Goal: Entertainment & Leisure: Consume media (video, audio)

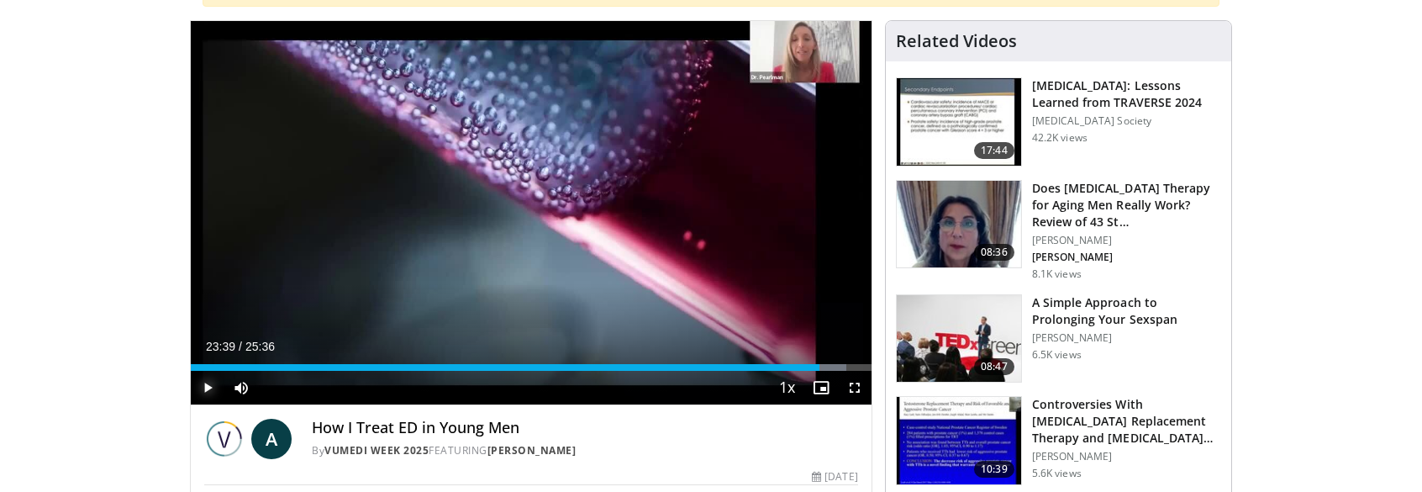
click at [208, 392] on span "Video Player" at bounding box center [208, 388] width 34 height 34
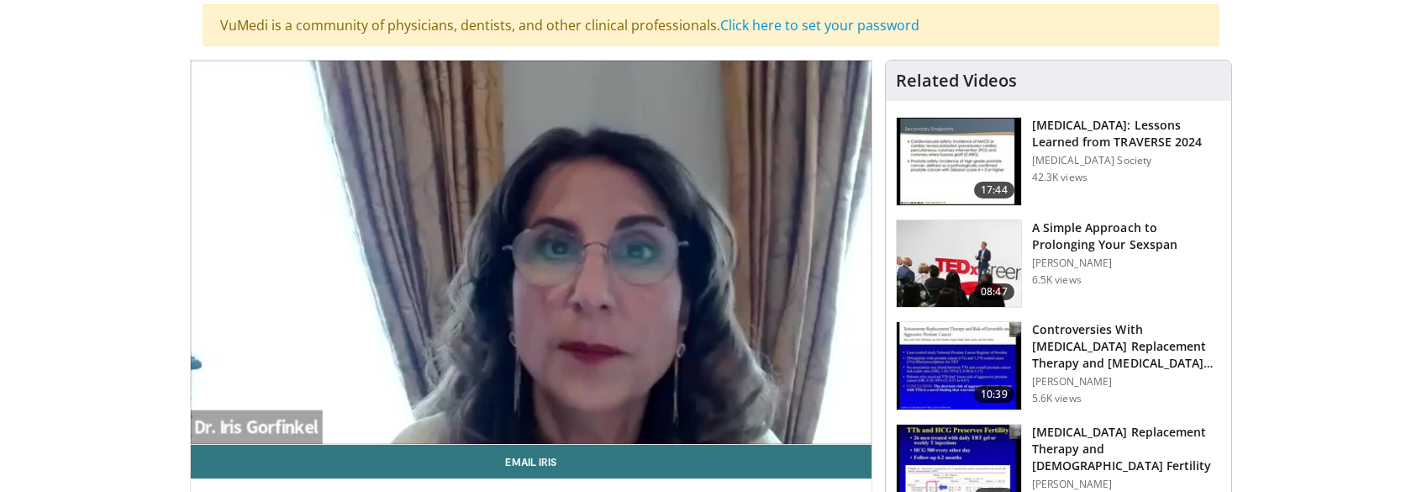
scroll to position [254, 0]
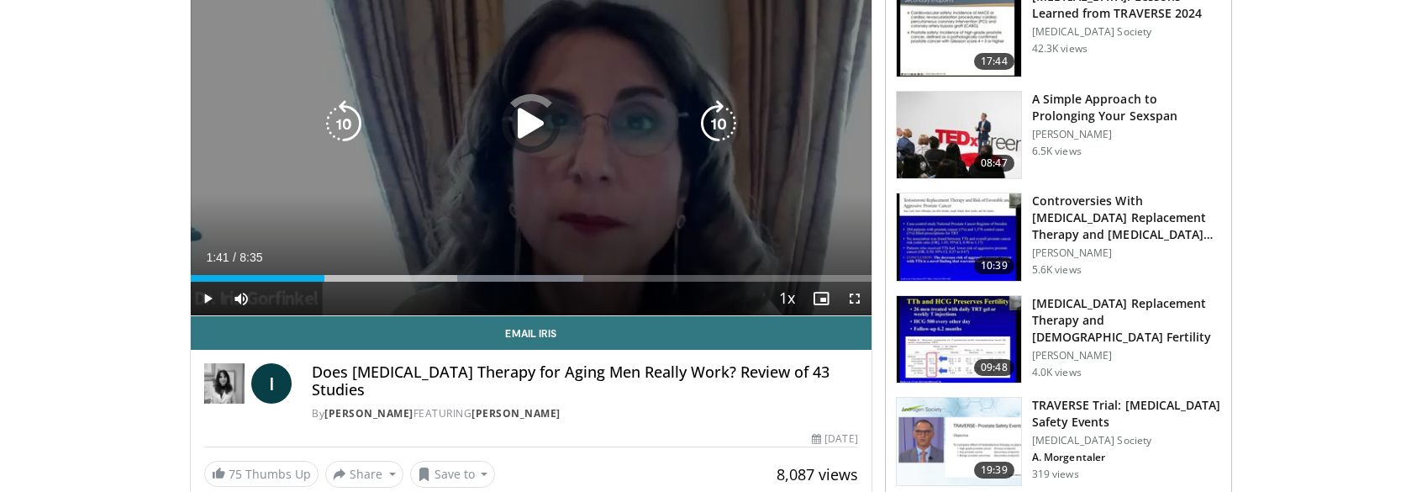
drag, startPoint x: 324, startPoint y: 270, endPoint x: 324, endPoint y: 279, distance: 9.2
click at [324, 272] on div "Loaded : 57.67% 3:50 1:41" at bounding box center [531, 274] width 681 height 16
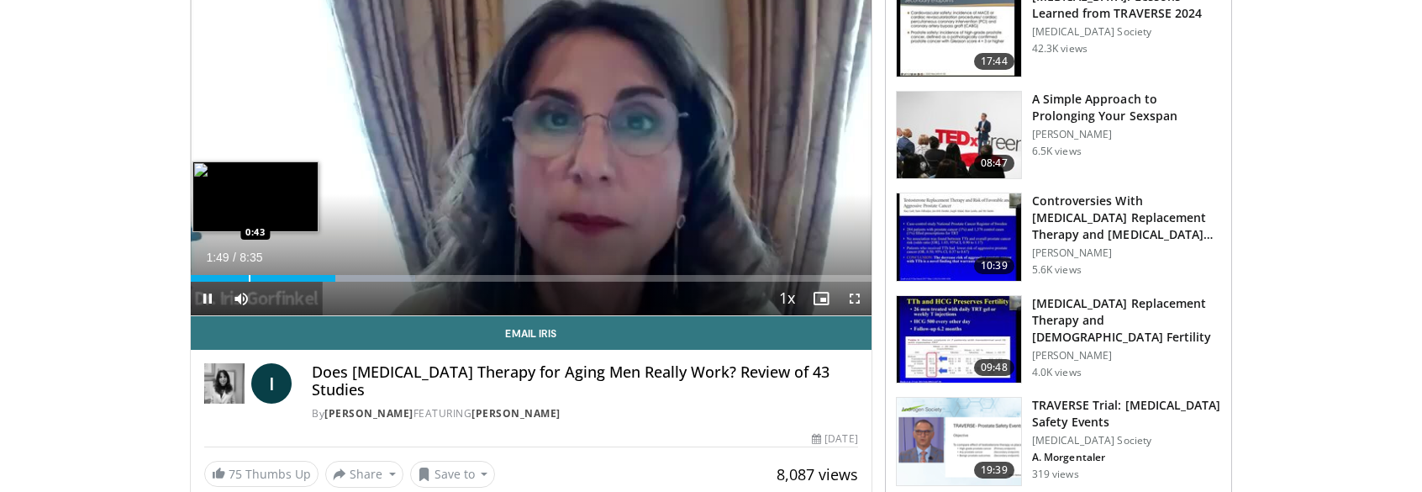
click at [249, 276] on div "Progress Bar" at bounding box center [250, 278] width 2 height 7
click at [212, 271] on div "Loaded : 3.83% 0:15 0:15" at bounding box center [531, 274] width 681 height 16
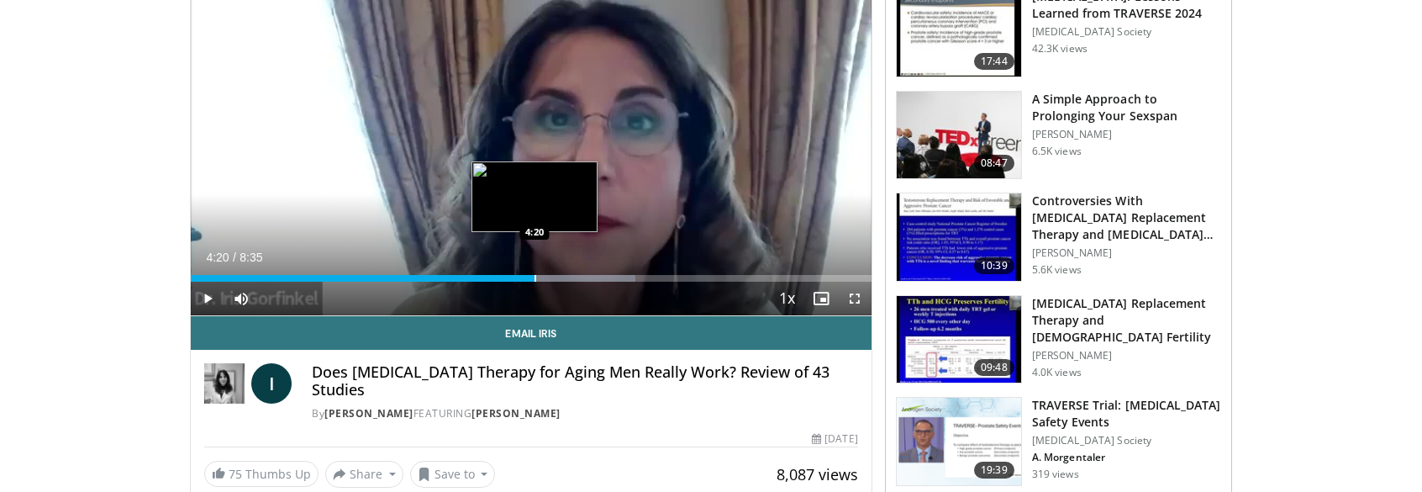
click at [534, 278] on div "Progress Bar" at bounding box center [535, 278] width 2 height 7
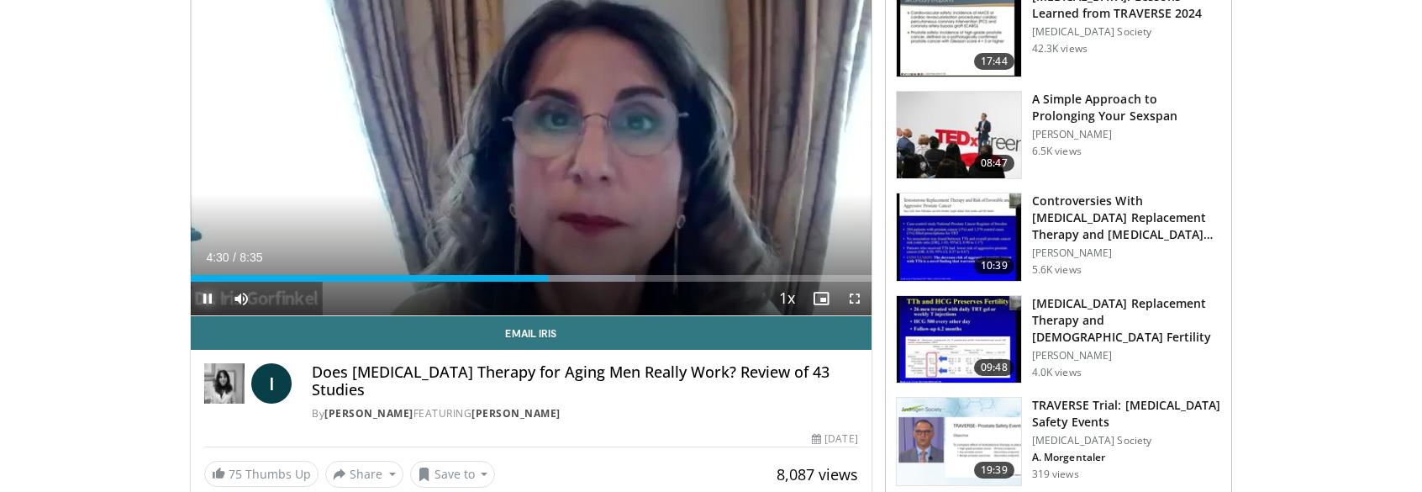
click at [210, 292] on span "Video Player" at bounding box center [208, 299] width 34 height 34
